Goal: Information Seeking & Learning: Learn about a topic

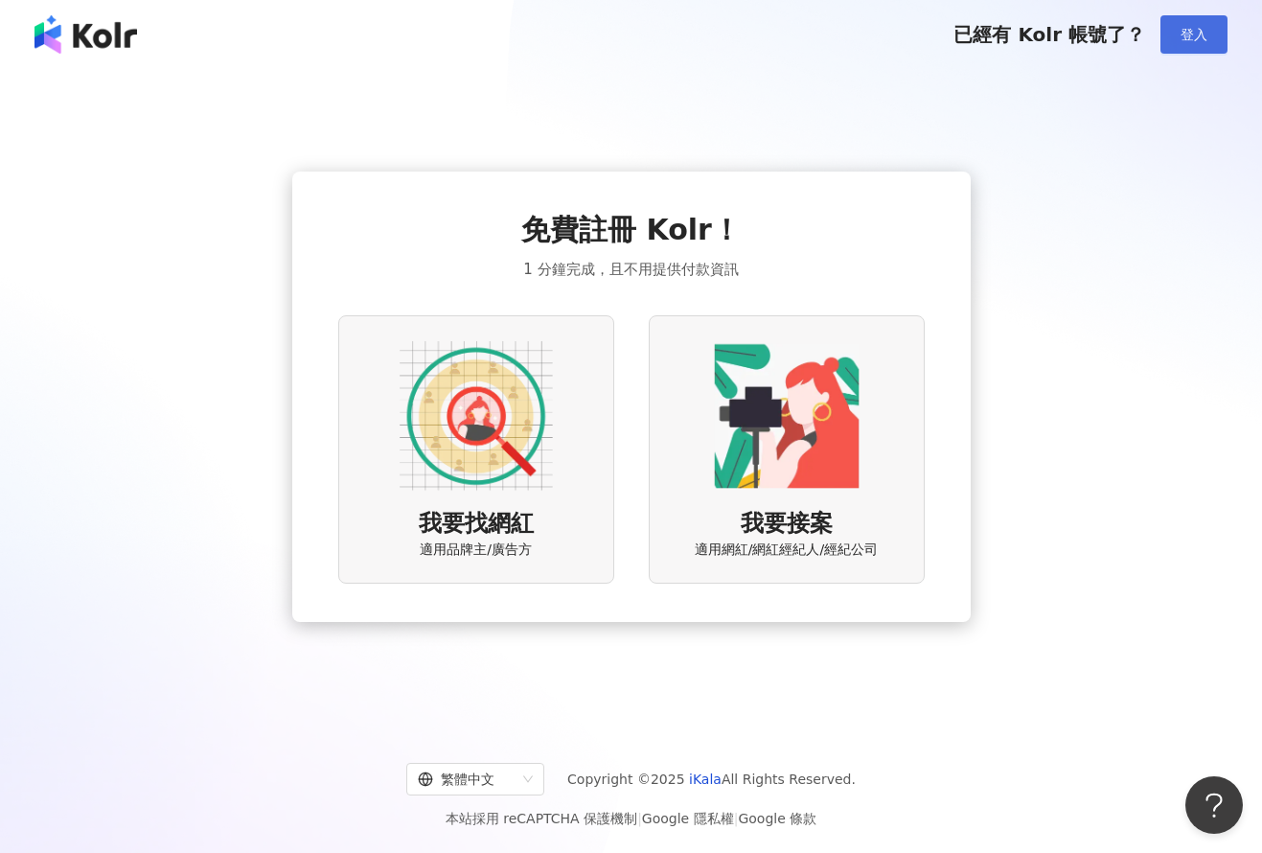
click at [1199, 35] on span "登入" at bounding box center [1194, 34] width 27 height 15
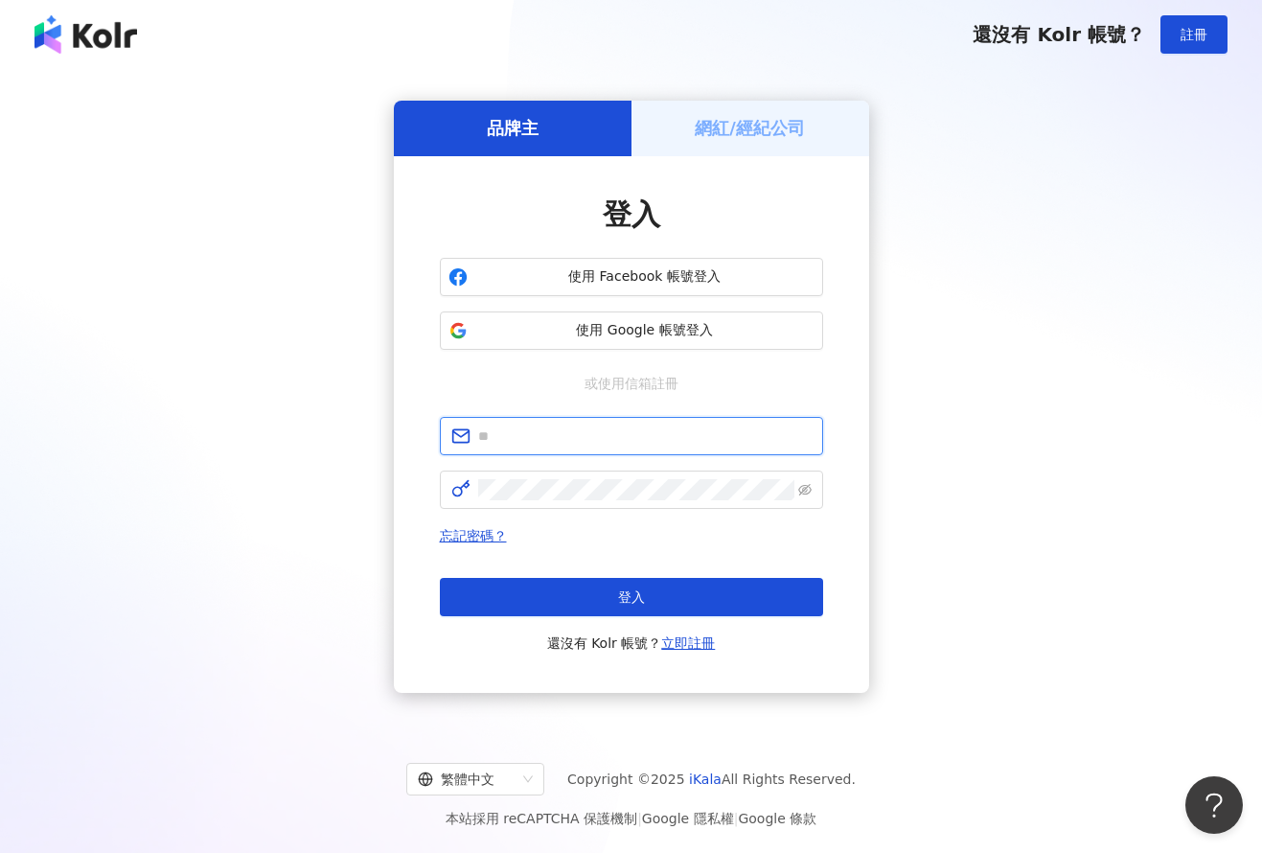
click at [632, 436] on input "text" at bounding box center [645, 436] width 334 height 21
type input "**********"
click button "登入" at bounding box center [631, 597] width 383 height 38
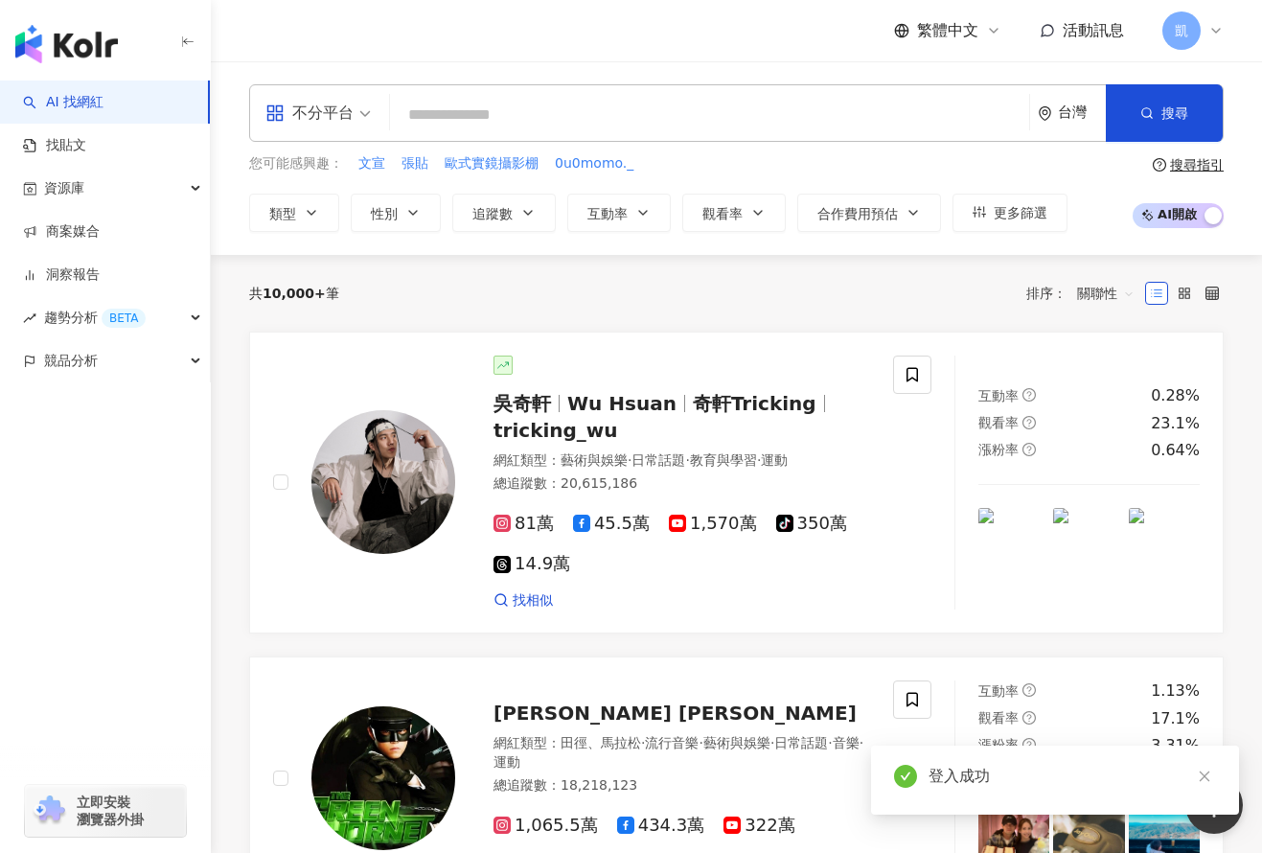
click at [624, 119] on input "search" at bounding box center [710, 115] width 624 height 36
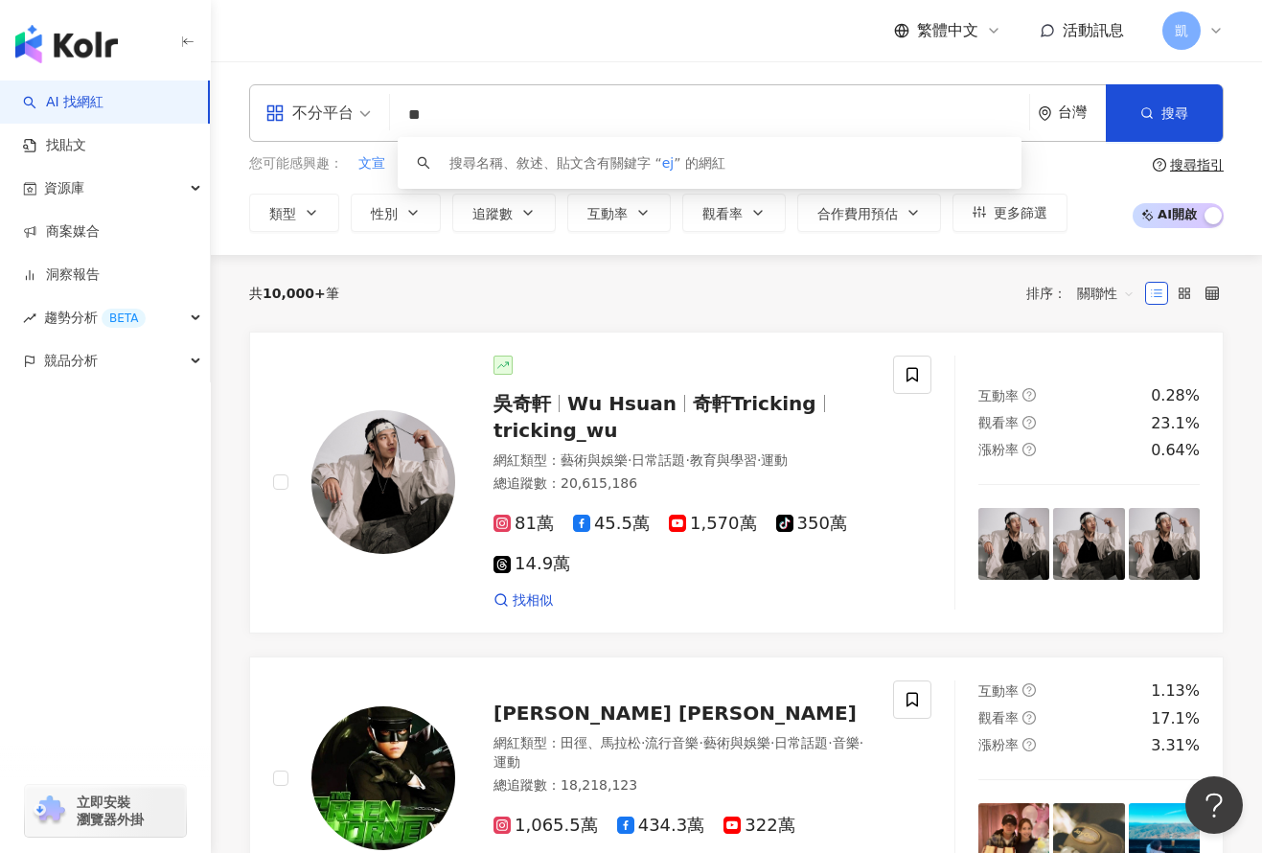
type input "*"
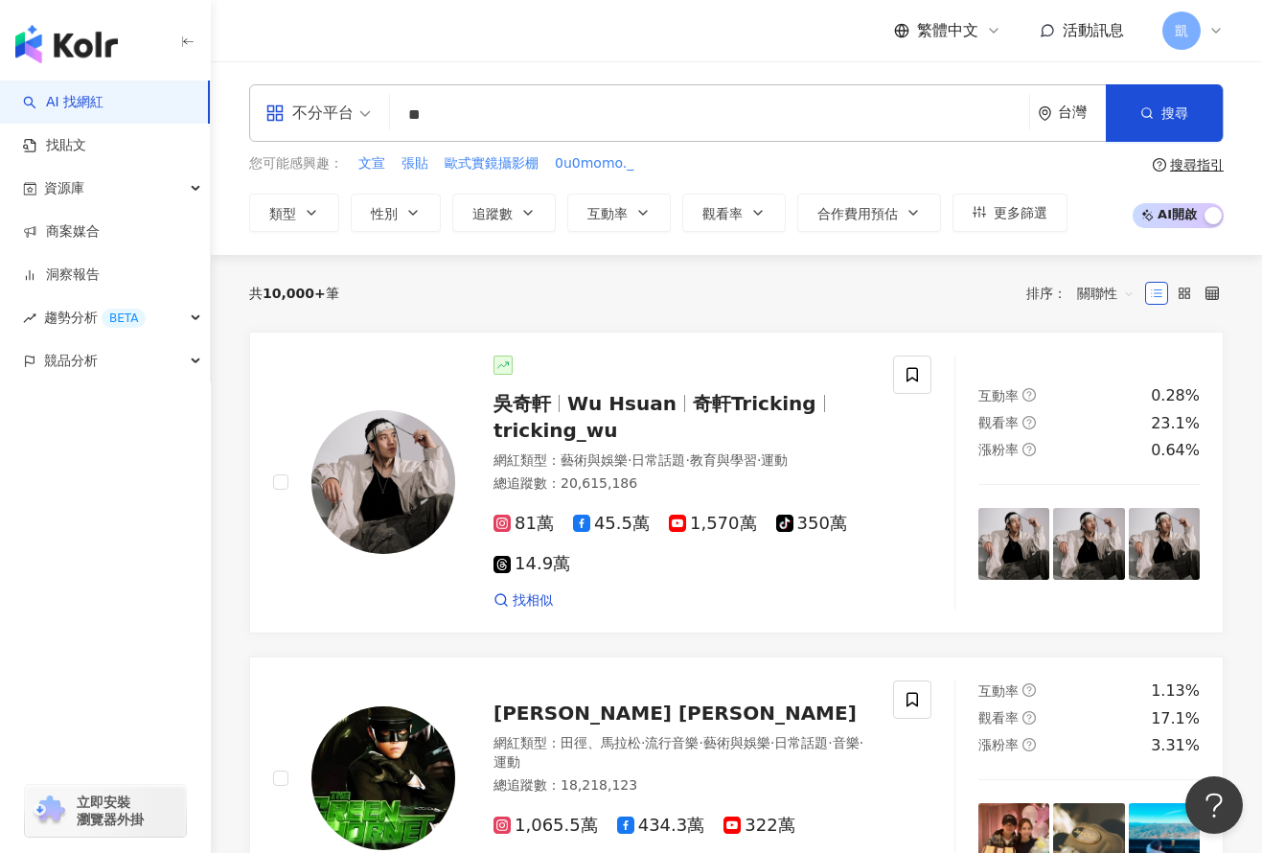
type input "**"
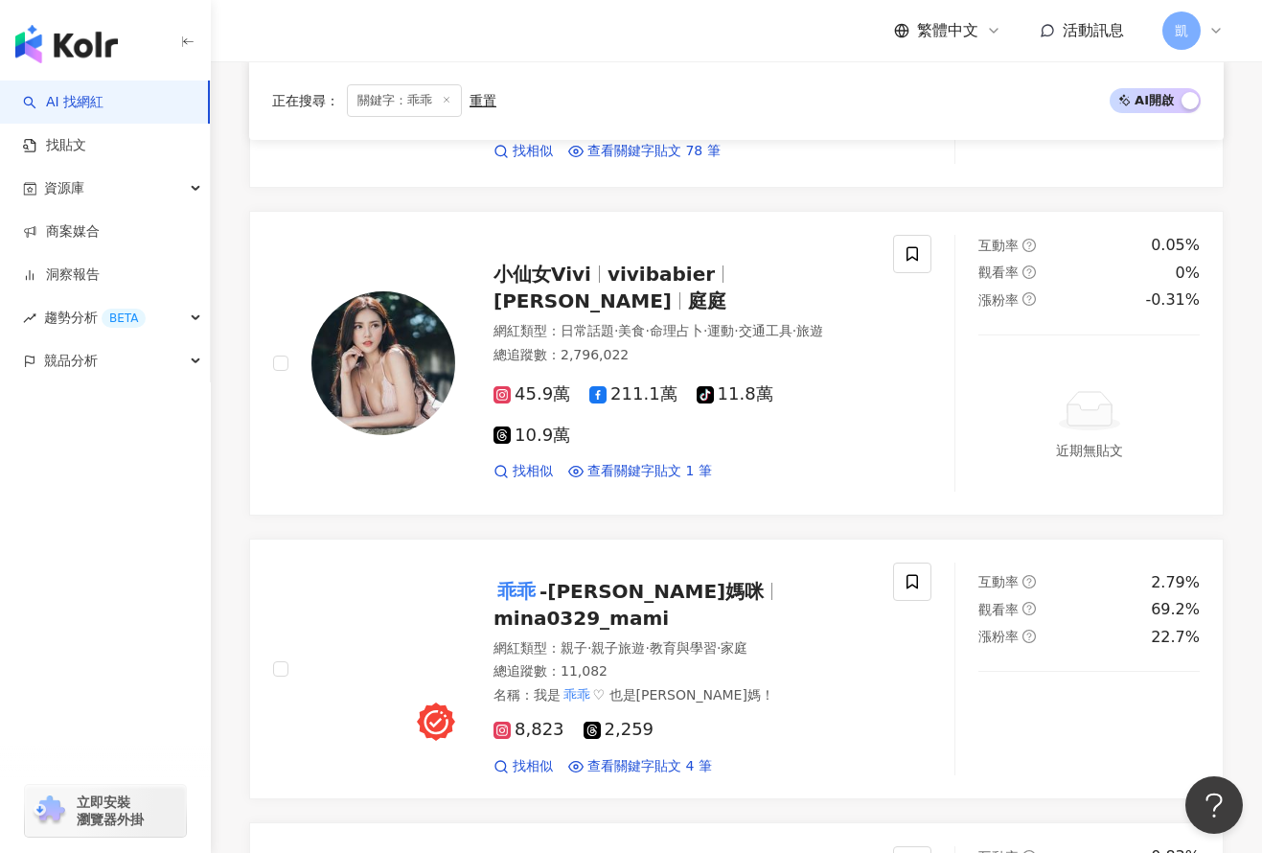
scroll to position [767, 0]
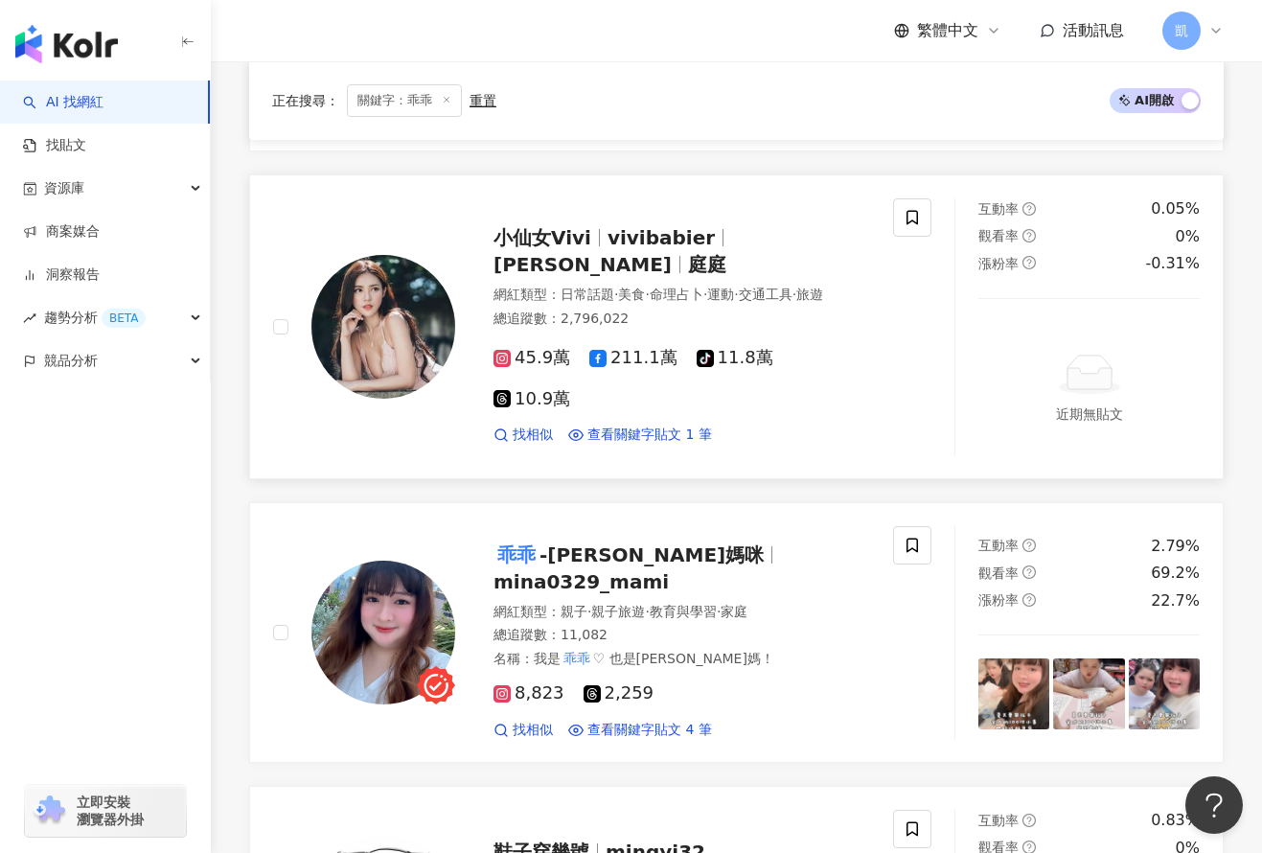
click at [522, 420] on div "小仙女Vivi vivibabier 黃書庭 庭庭 網紅類型 ： 日常話題 · 美食 · 命理占卜 · 運動 · 交通工具 · 旅遊 總追蹤數 ： 2,796…" at bounding box center [583, 326] width 620 height 256
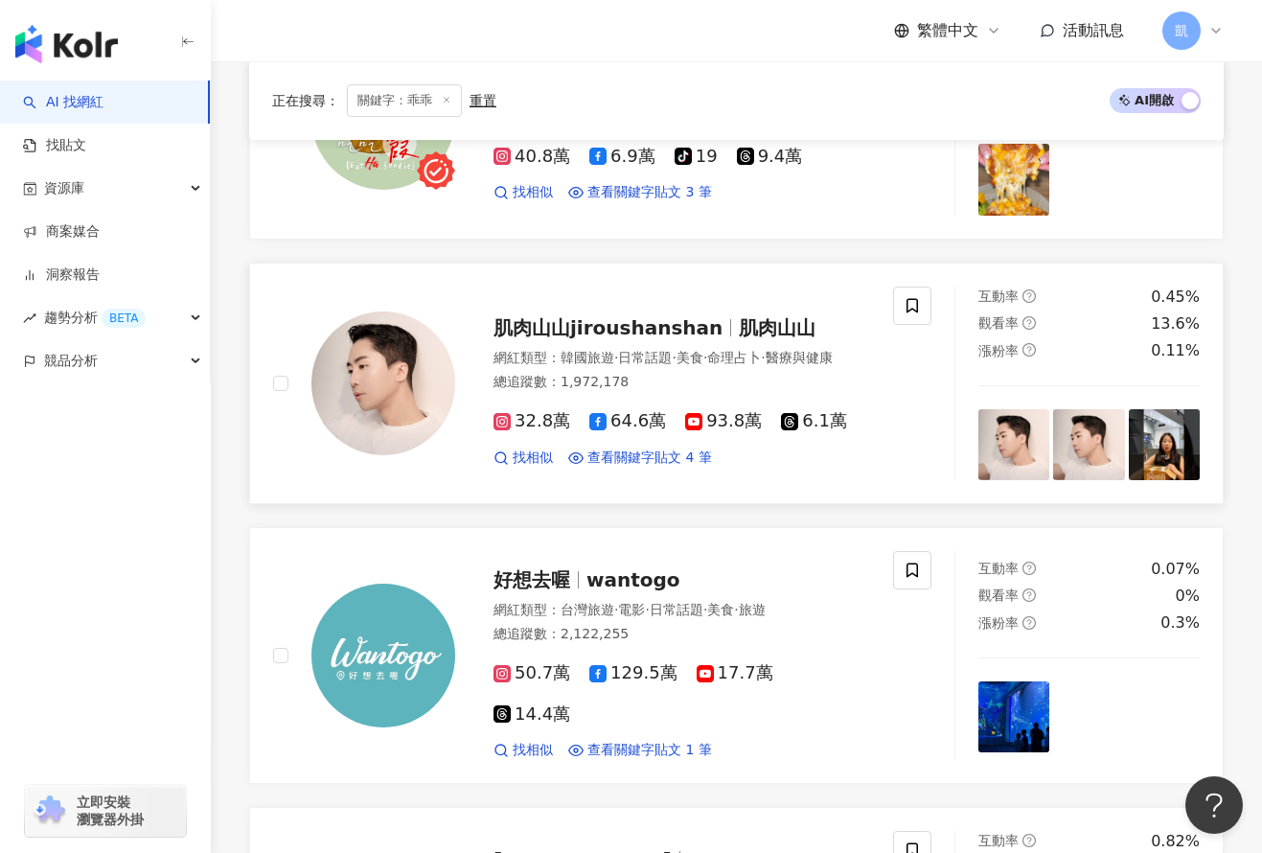
scroll to position [2300, 0]
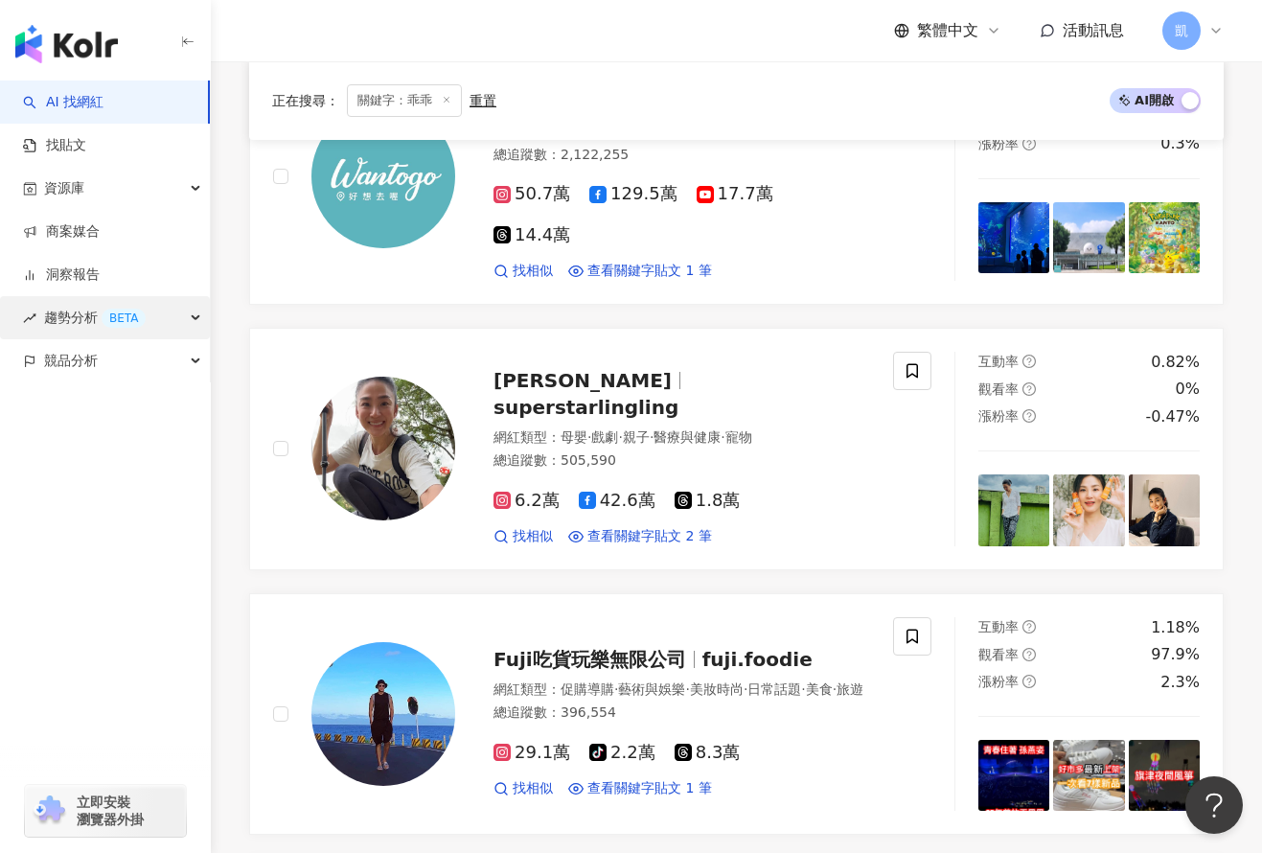
click at [56, 313] on span "趨勢分析 BETA" at bounding box center [95, 317] width 102 height 43
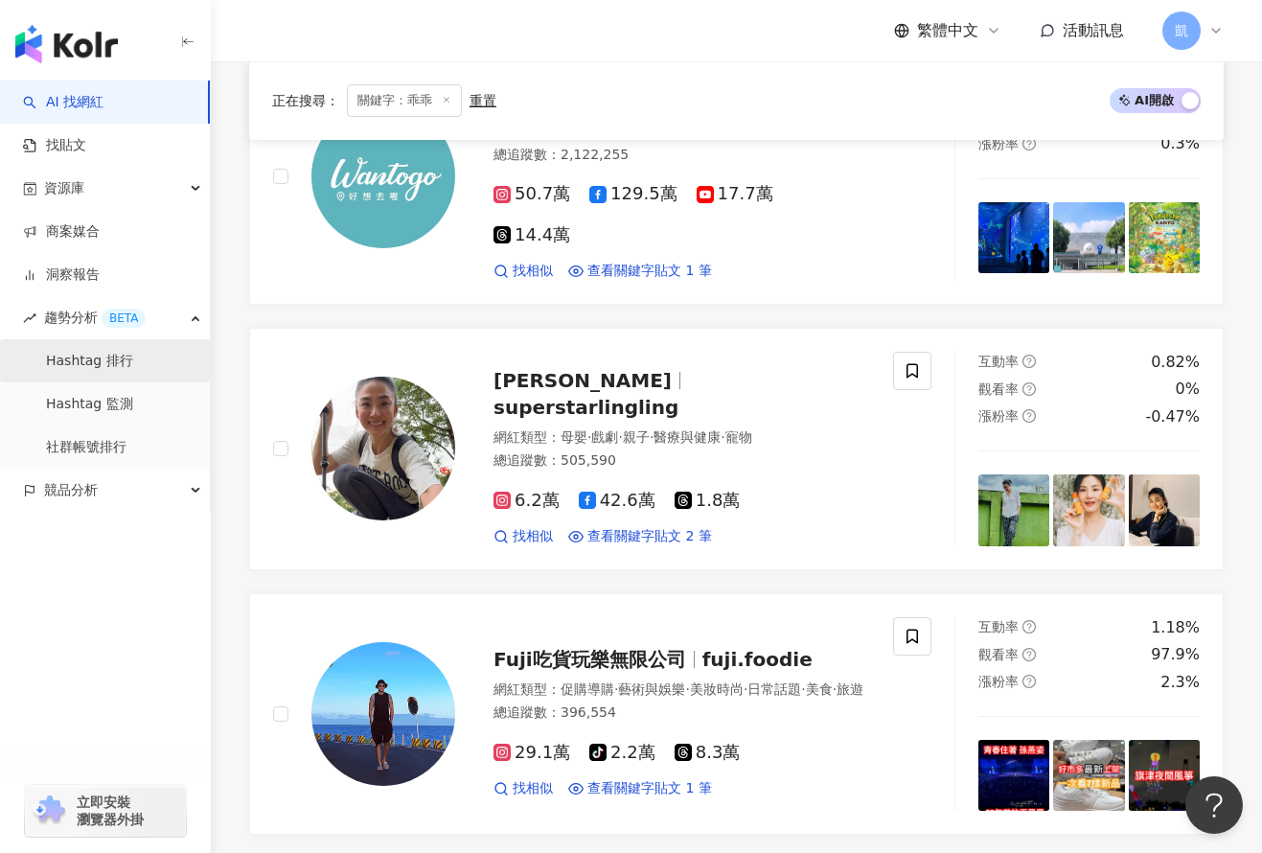
click at [72, 363] on link "Hashtag 排行" at bounding box center [89, 361] width 87 height 19
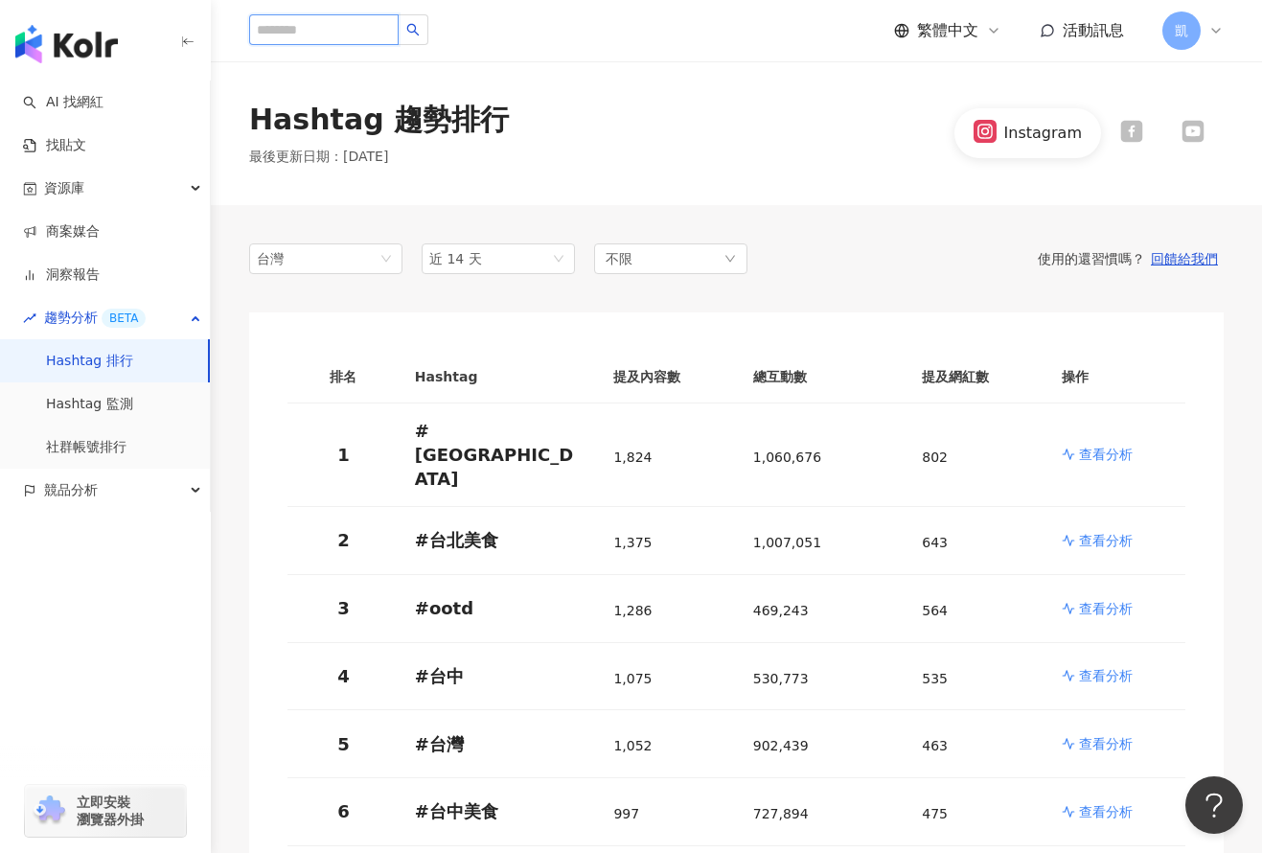
click at [389, 35] on input "search" at bounding box center [324, 29] width 150 height 31
type input "**"
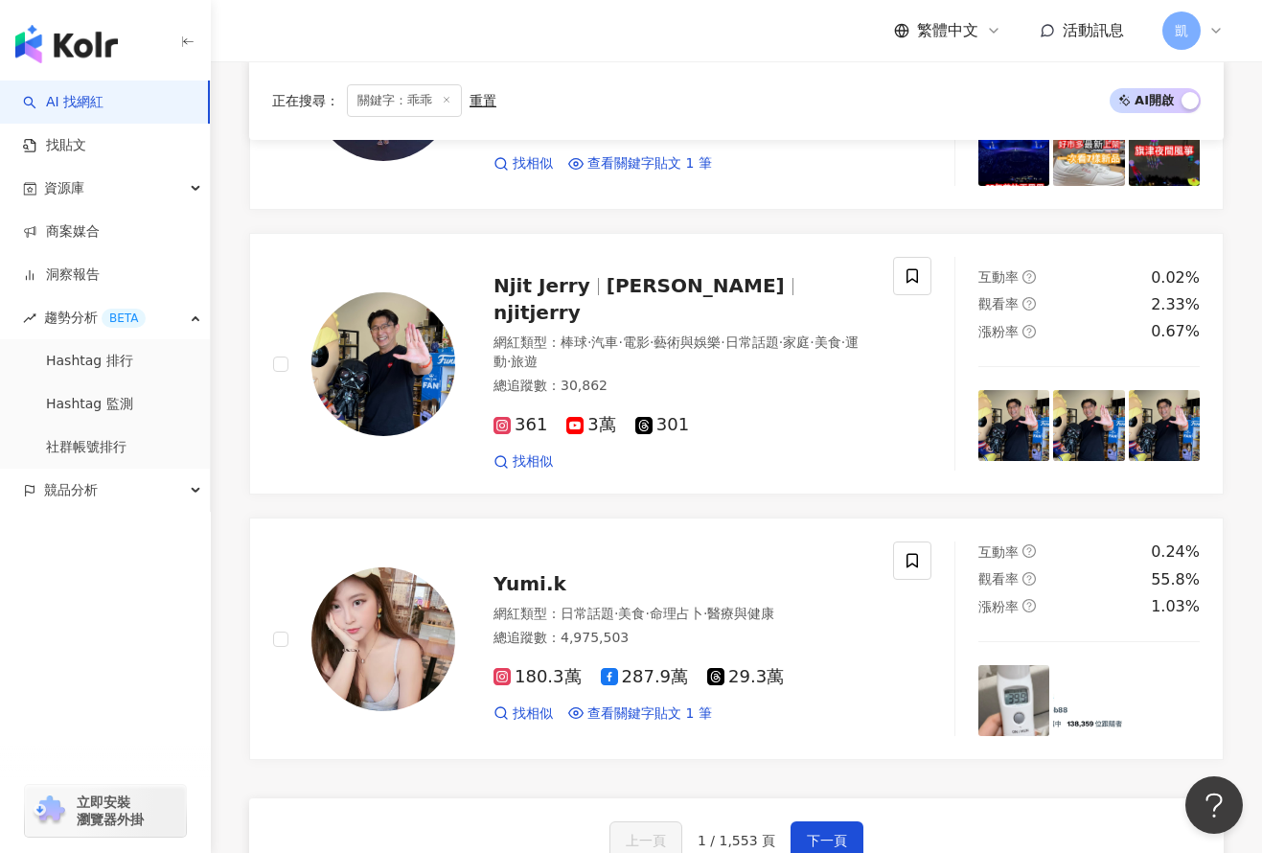
scroll to position [2446, 0]
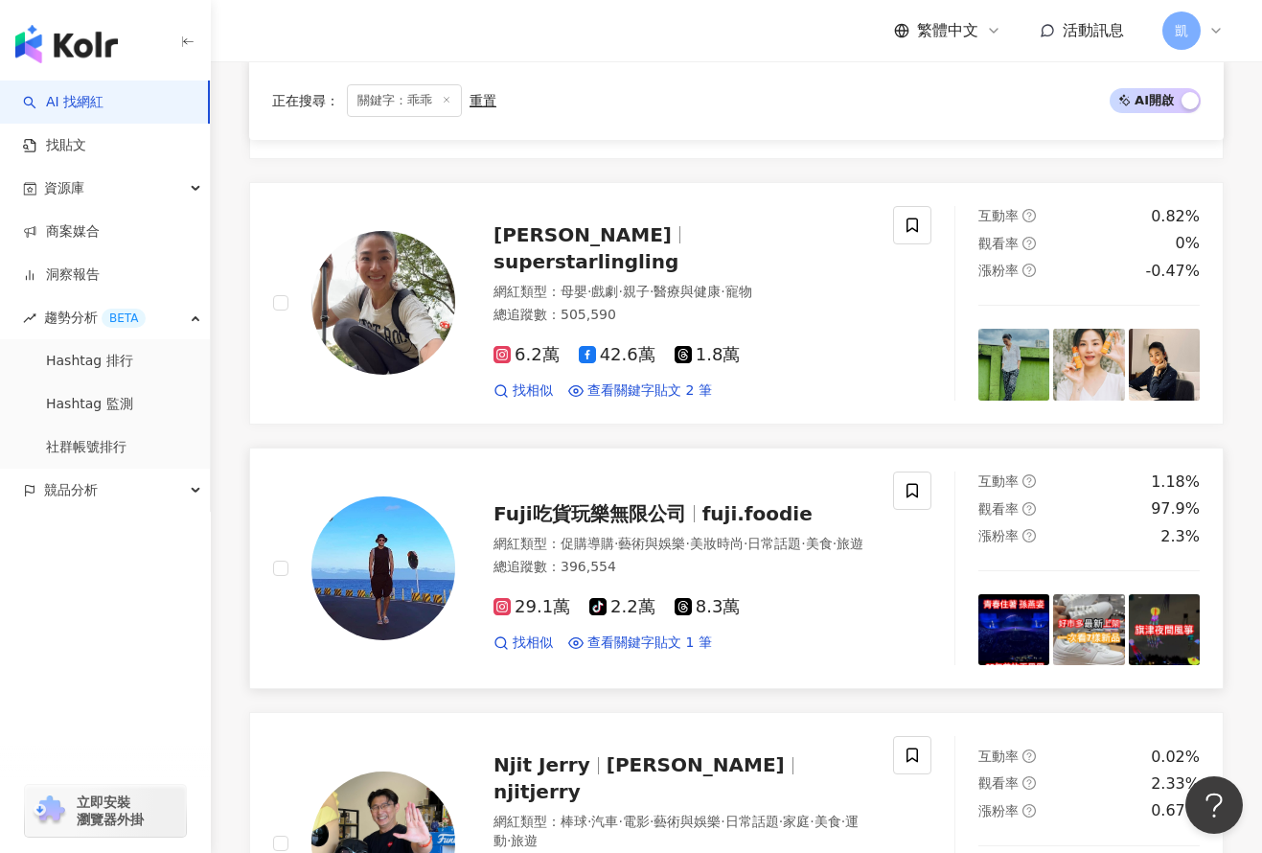
click at [564, 502] on span "Fuji吃貨玩樂無限公司" at bounding box center [590, 513] width 193 height 23
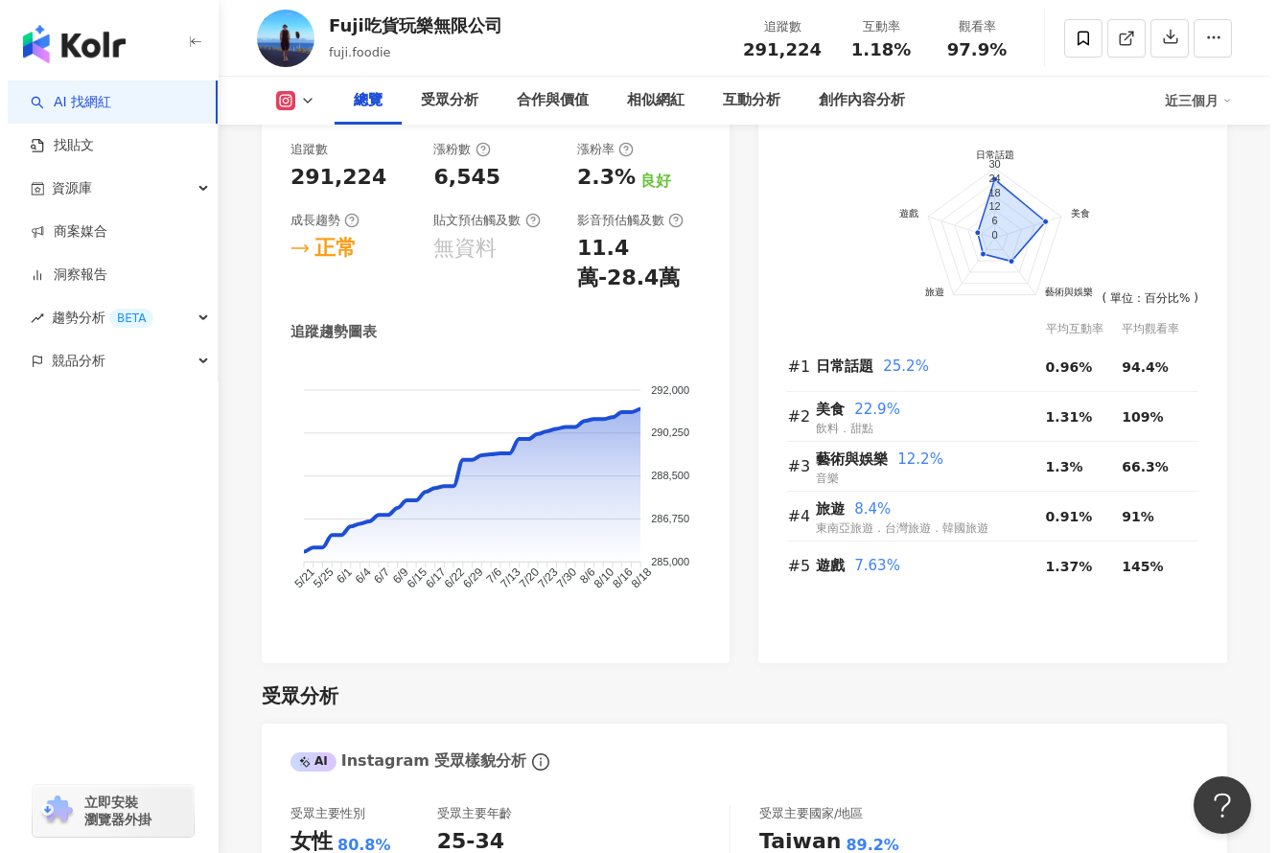
scroll to position [1342, 0]
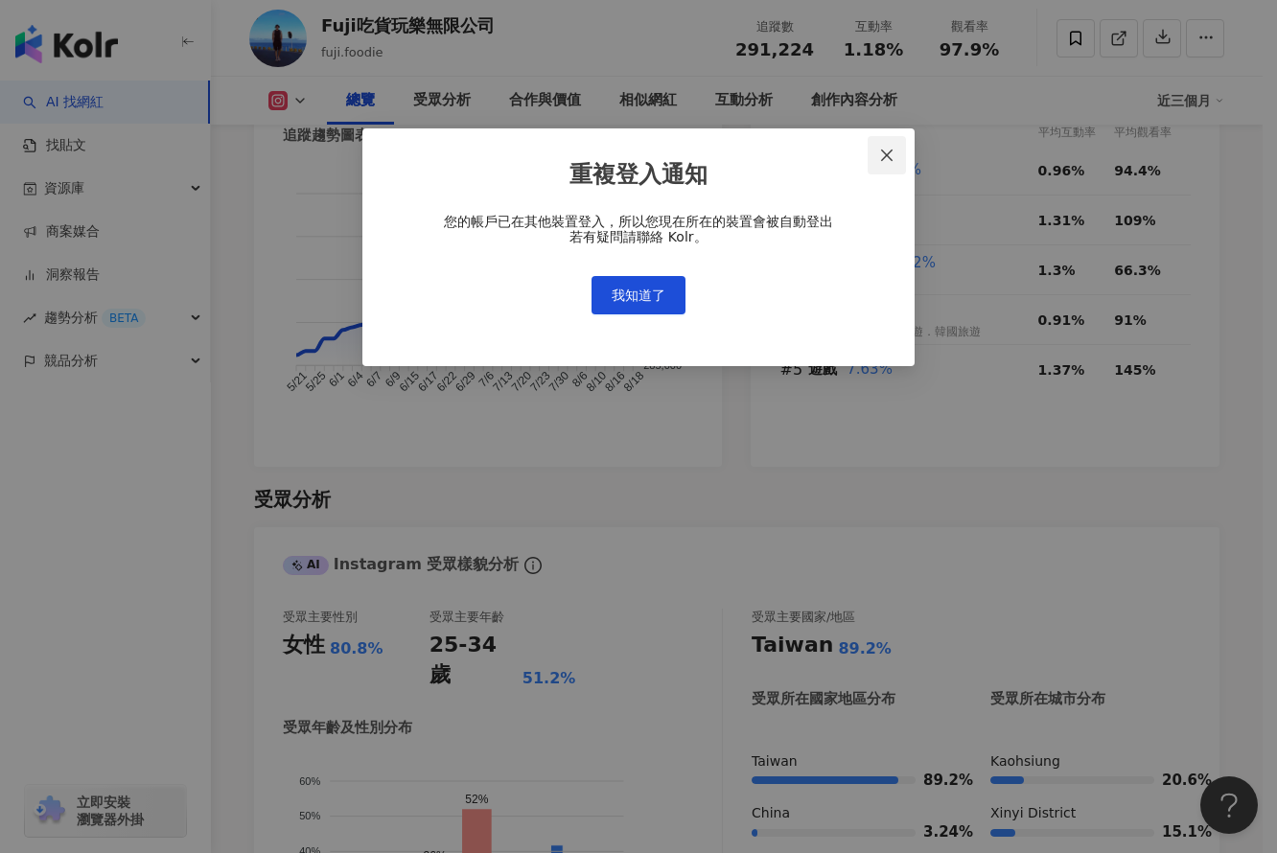
click at [882, 159] on icon "close" at bounding box center [886, 155] width 15 height 15
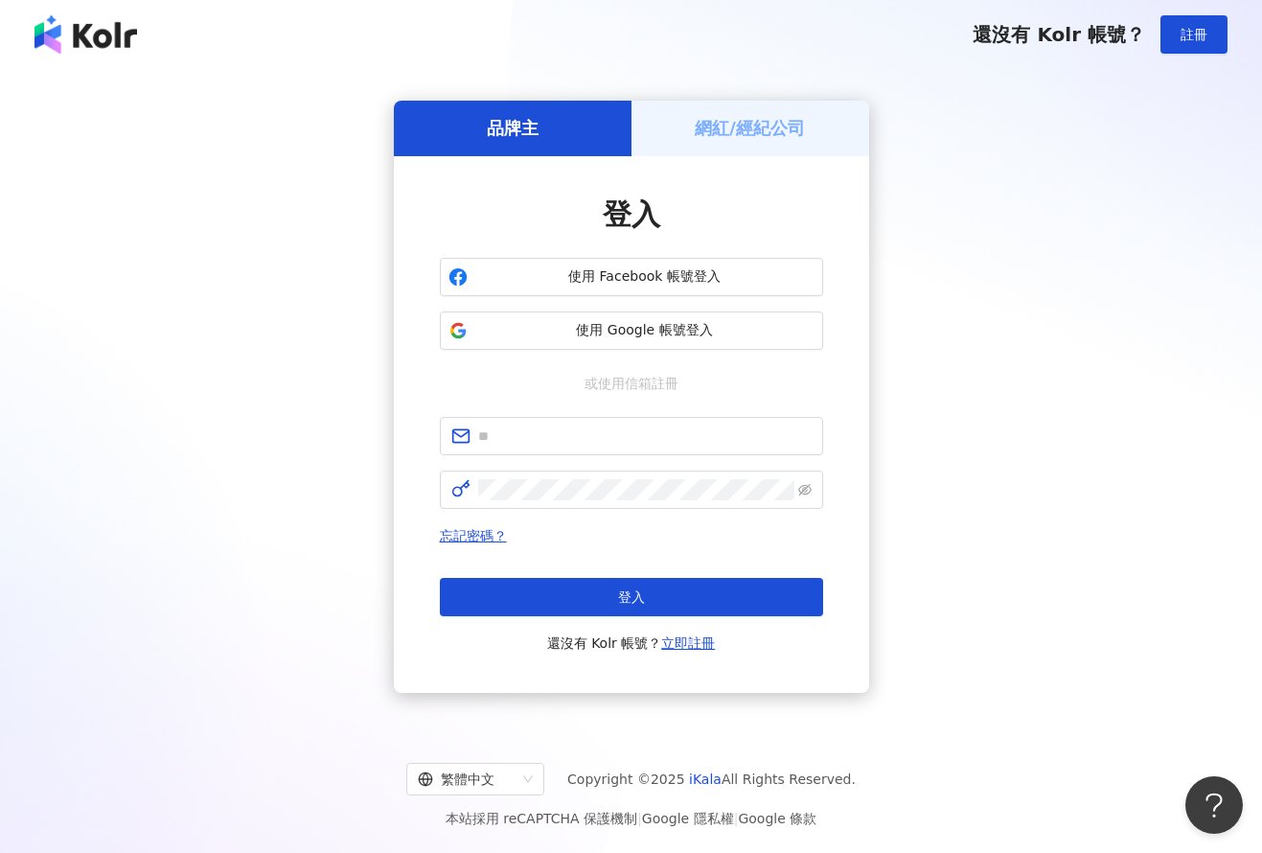
click at [976, 187] on div "品牌主 網紅/經紀公司 登入 使用 Facebook 帳號登入 使用 Google 帳號登入 或使用信箱註冊 忘記密碼？ 登入 還沒有 Kolr 帳號？ 立即…" at bounding box center [631, 396] width 1216 height 625
